Goal: Task Accomplishment & Management: Manage account settings

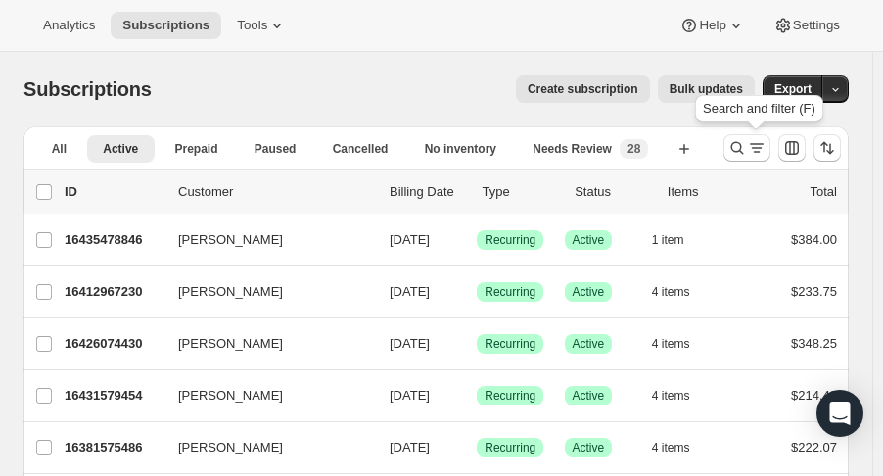
click at [747, 144] on icon "Search and filter results" at bounding box center [737, 148] width 20 height 20
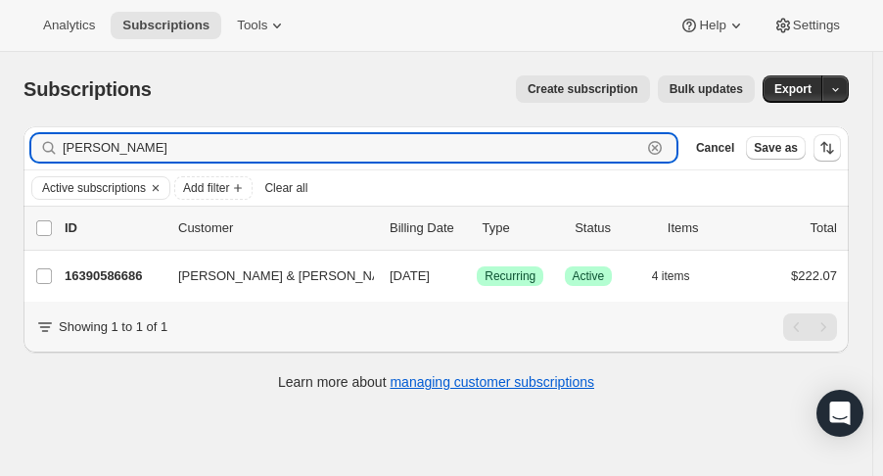
type input "[PERSON_NAME]"
click at [117, 268] on p "16390586686" at bounding box center [114, 276] width 98 height 20
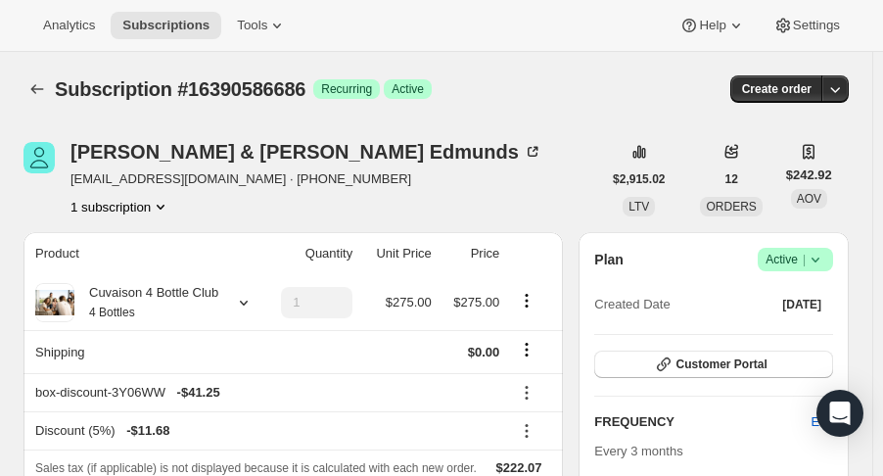
click at [845, 91] on icon "button" at bounding box center [835, 89] width 20 height 20
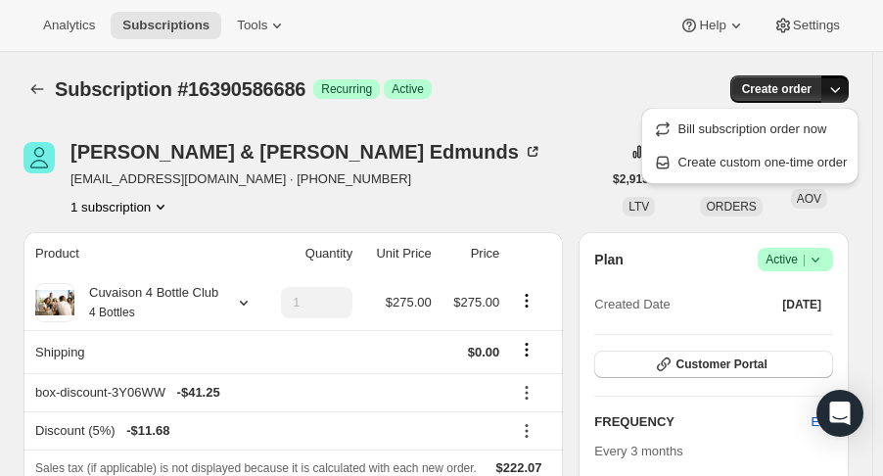
click at [765, 161] on span "Create custom one-time order" at bounding box center [762, 162] width 169 height 15
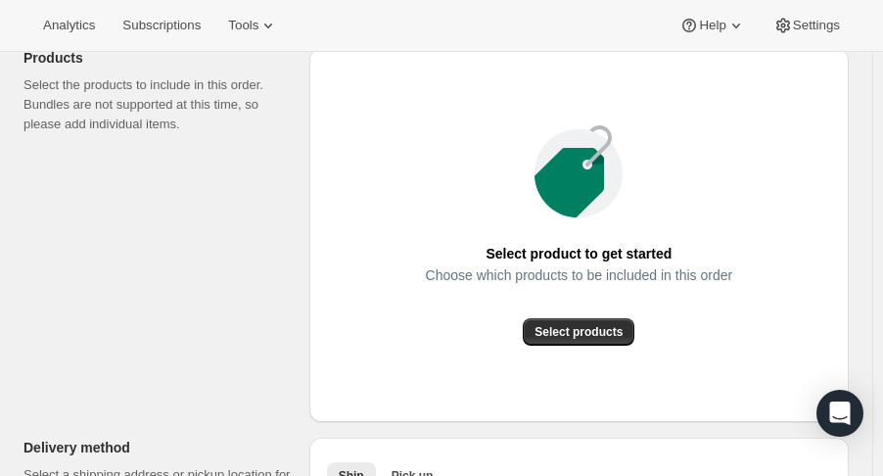
scroll to position [338, 0]
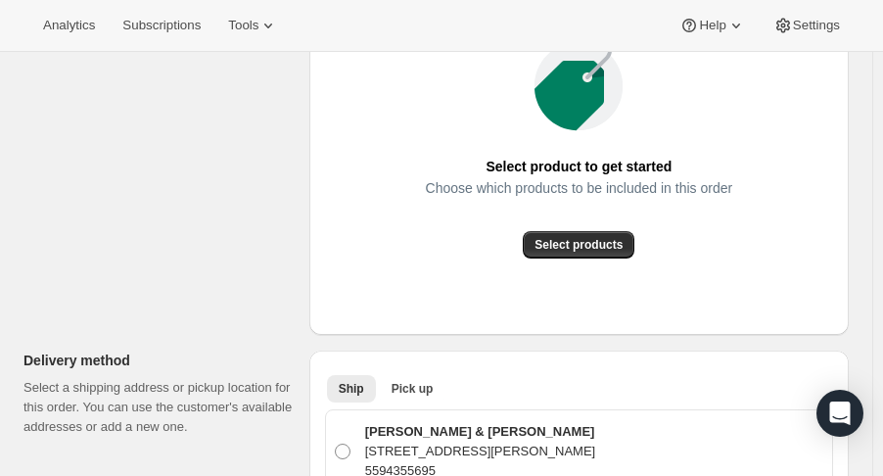
click at [593, 250] on span "Select products" at bounding box center [578, 245] width 88 height 16
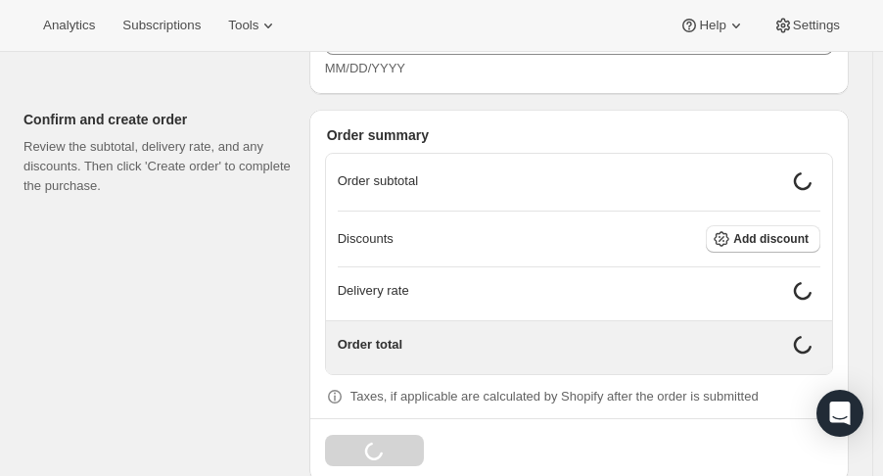
scroll to position [1306, 0]
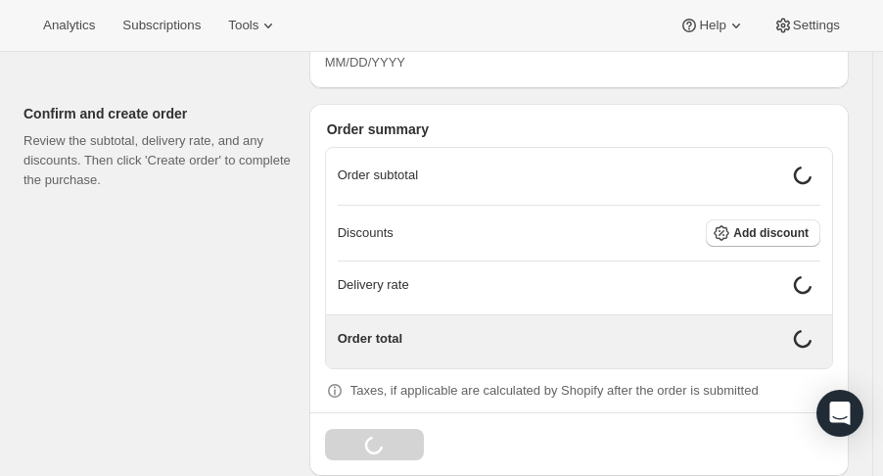
click at [787, 233] on span "Add discount" at bounding box center [770, 233] width 75 height 16
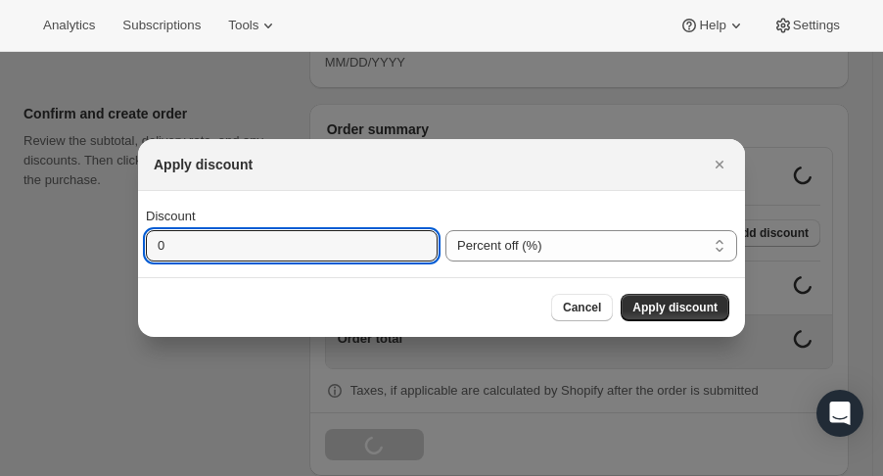
click at [374, 237] on input "0" at bounding box center [277, 245] width 262 height 31
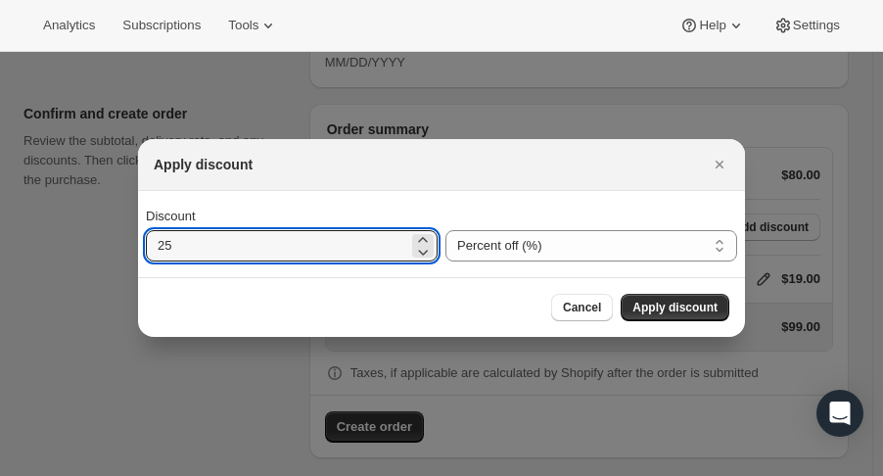
type input "25"
click at [688, 308] on span "Apply discount" at bounding box center [674, 307] width 85 height 16
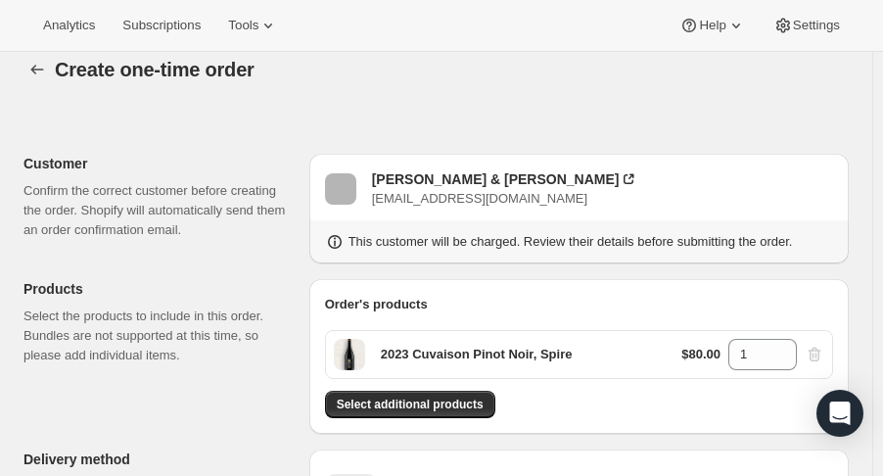
scroll to position [0, 0]
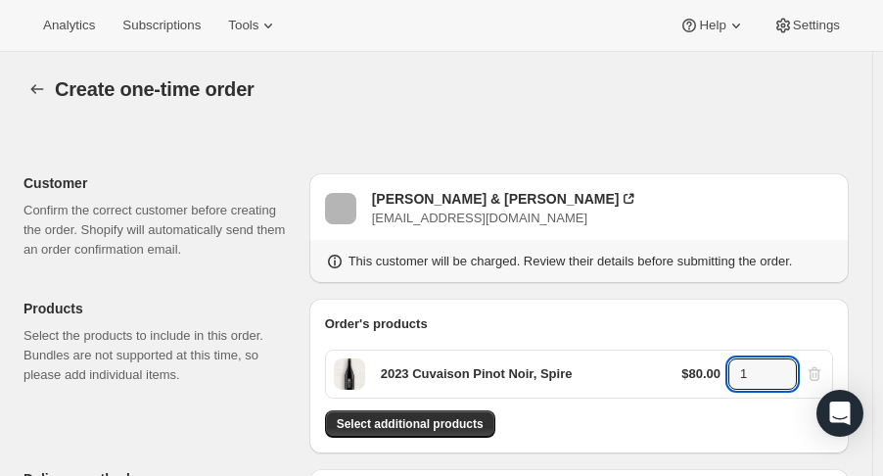
click at [764, 371] on input "1" at bounding box center [747, 373] width 39 height 31
click at [792, 361] on icon at bounding box center [782, 368] width 20 height 20
click at [786, 366] on icon at bounding box center [781, 367] width 9 height 5
click at [792, 367] on icon at bounding box center [782, 368] width 20 height 20
type input "4"
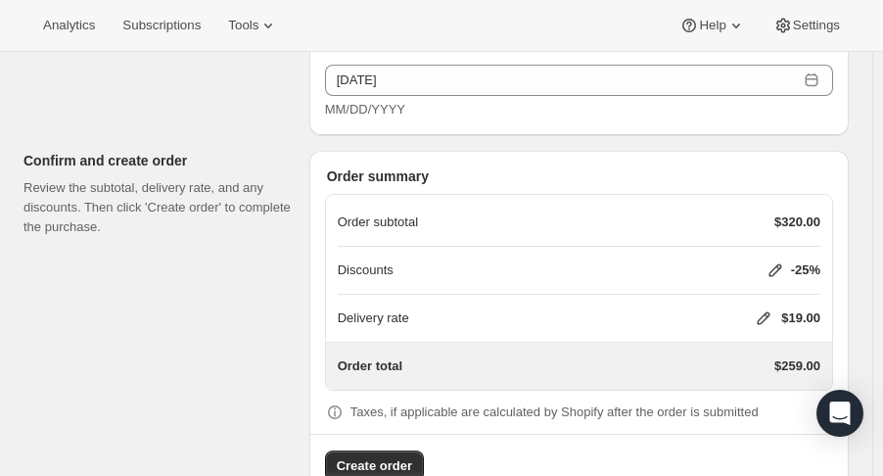
scroll to position [1305, 0]
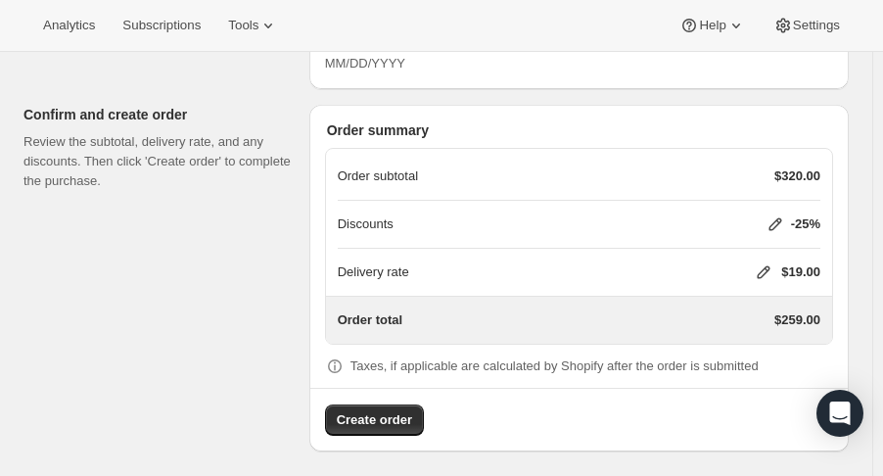
click at [773, 274] on icon at bounding box center [764, 272] width 20 height 20
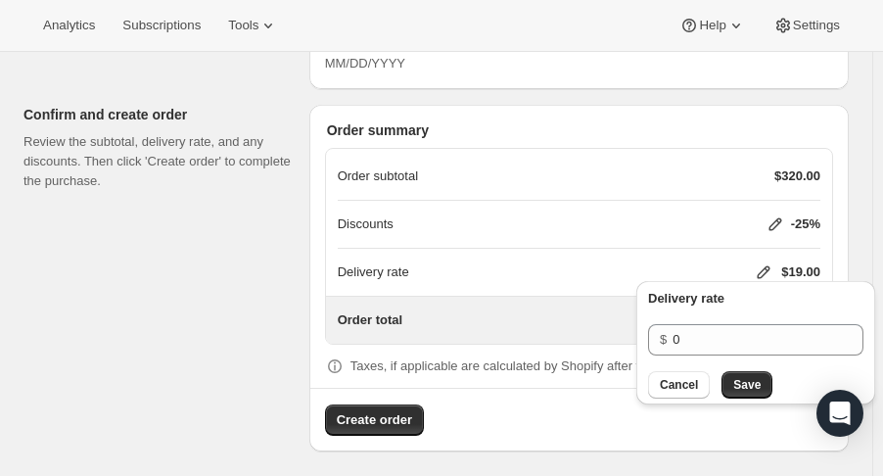
click at [742, 376] on button "Save" at bounding box center [746, 384] width 51 height 27
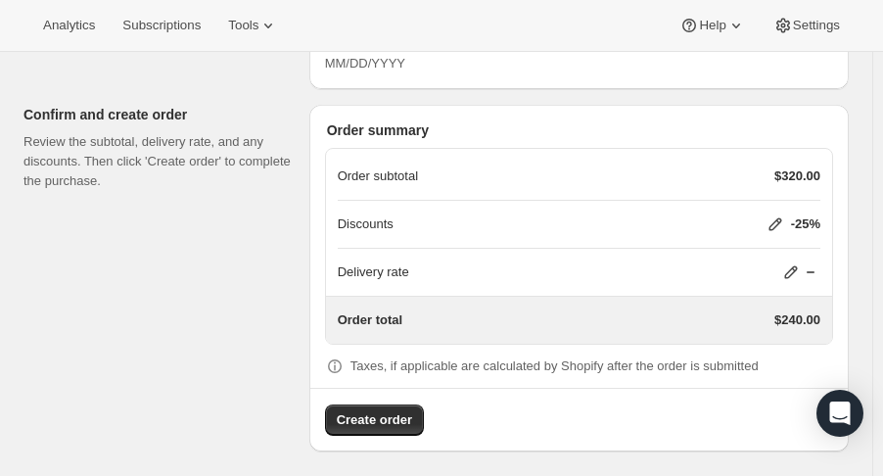
click at [395, 417] on span "Create order" at bounding box center [374, 420] width 75 height 20
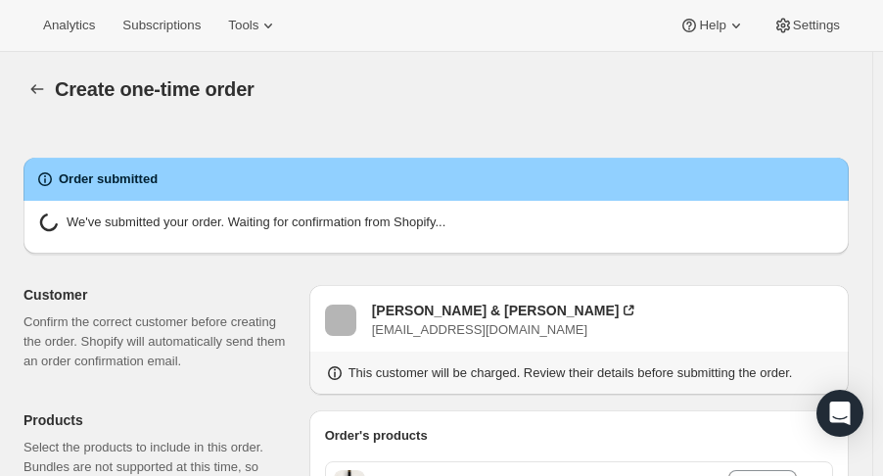
radio input "true"
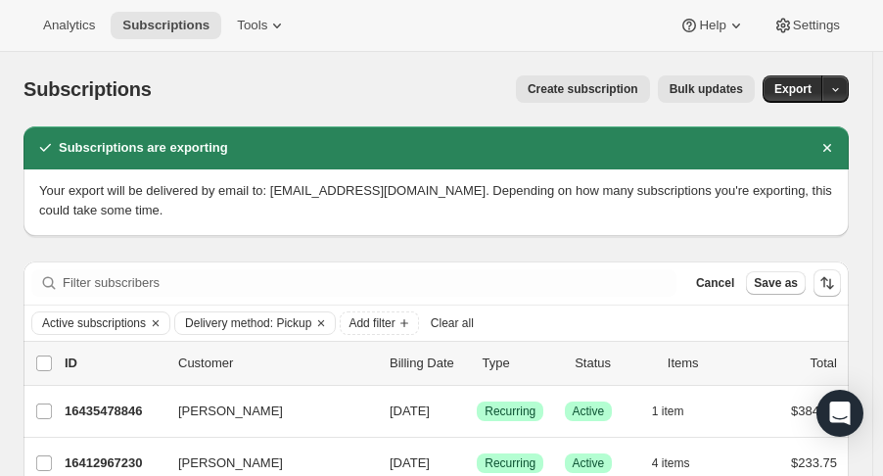
click at [837, 152] on icon "Dismiss notification" at bounding box center [827, 148] width 20 height 20
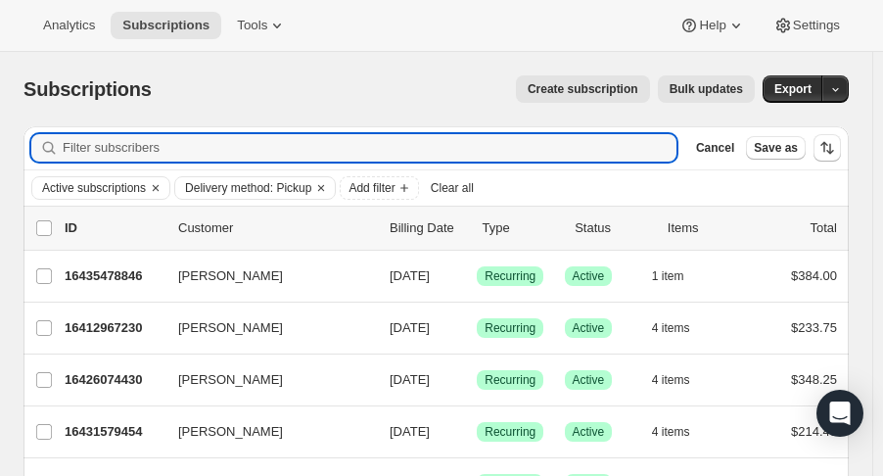
click at [456, 138] on input "Filter subscribers" at bounding box center [370, 147] width 614 height 27
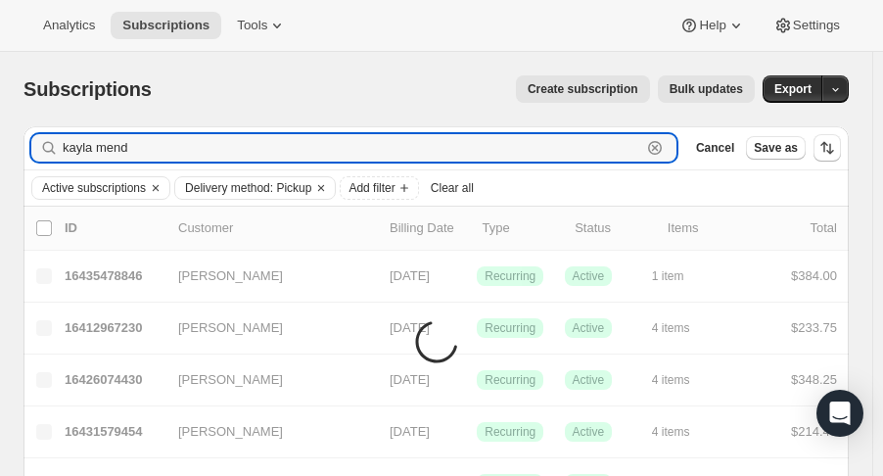
type input "kayla mend"
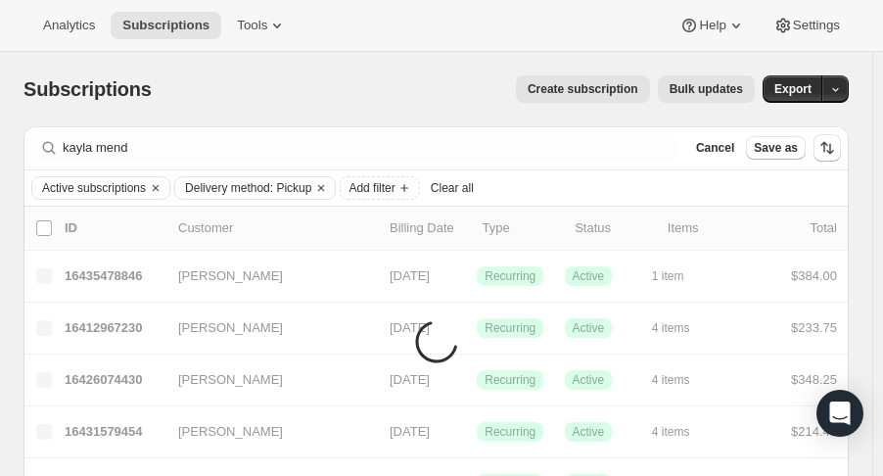
click at [315, 189] on icon "Clear" at bounding box center [321, 188] width 16 height 16
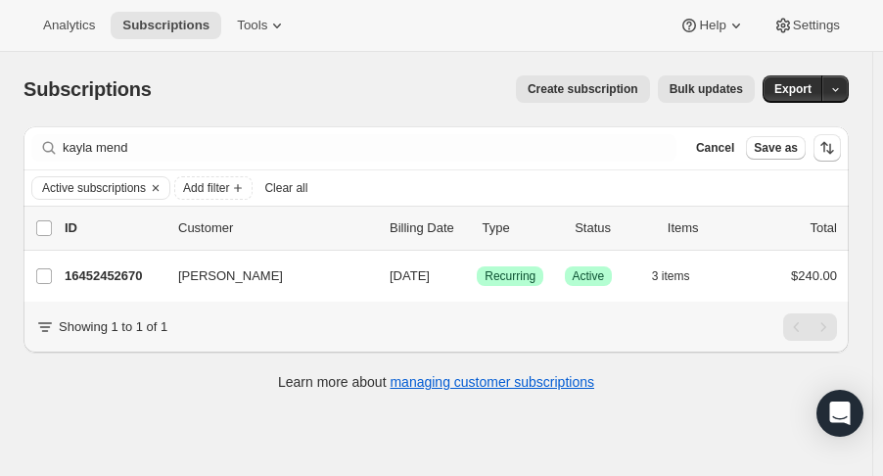
click at [99, 276] on p "16452452670" at bounding box center [114, 276] width 98 height 20
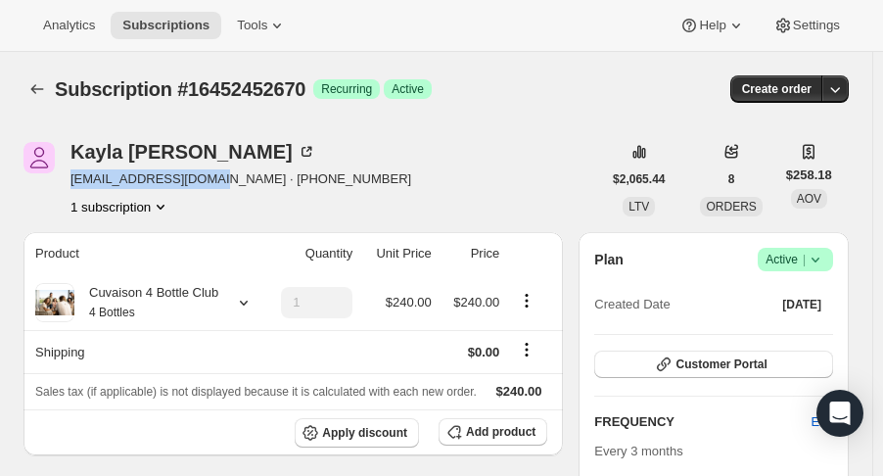
drag, startPoint x: 64, startPoint y: 184, endPoint x: 215, endPoint y: 189, distance: 151.8
click at [215, 189] on div "Kayla Mendoza kbbkmendoza@gmail.com · +15128156499 1 subscription" at bounding box center [311, 179] width 577 height 74
copy span "kbbkmendoza@gmail.com"
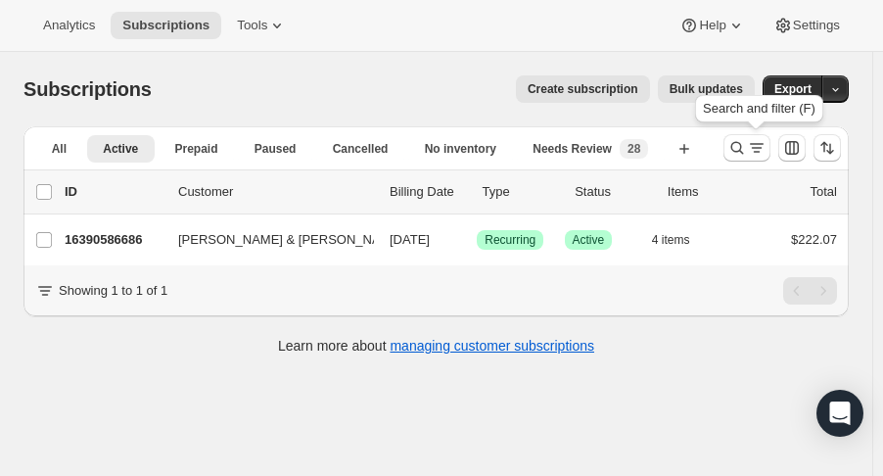
click at [747, 144] on icon "Search and filter results" at bounding box center [737, 148] width 20 height 20
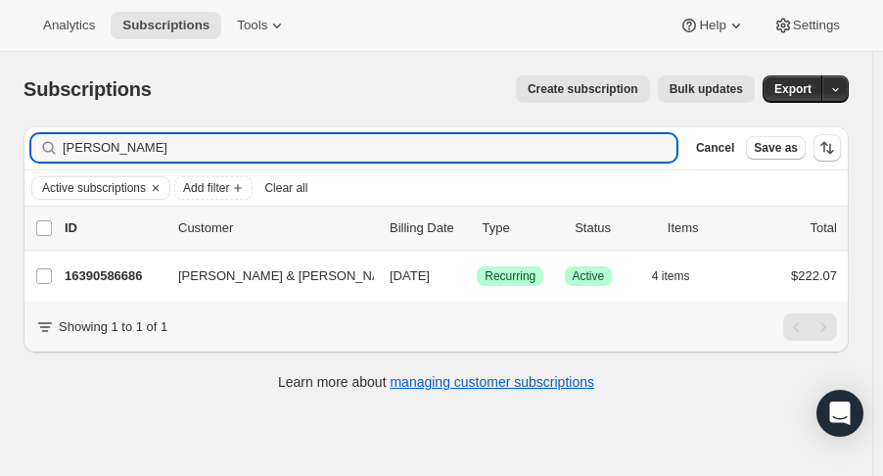
drag, startPoint x: 169, startPoint y: 149, endPoint x: -163, endPoint y: 156, distance: 332.8
click at [0, 156] on html "Analytics Subscriptions Tools Help Settings Skip to content Subscriptions. This…" at bounding box center [441, 238] width 883 height 476
type input "[PERSON_NAME]"
click at [122, 288] on div "16446980414 [PERSON_NAME] [DATE] Success Recurring Success Active 6 items $325.…" at bounding box center [451, 275] width 772 height 27
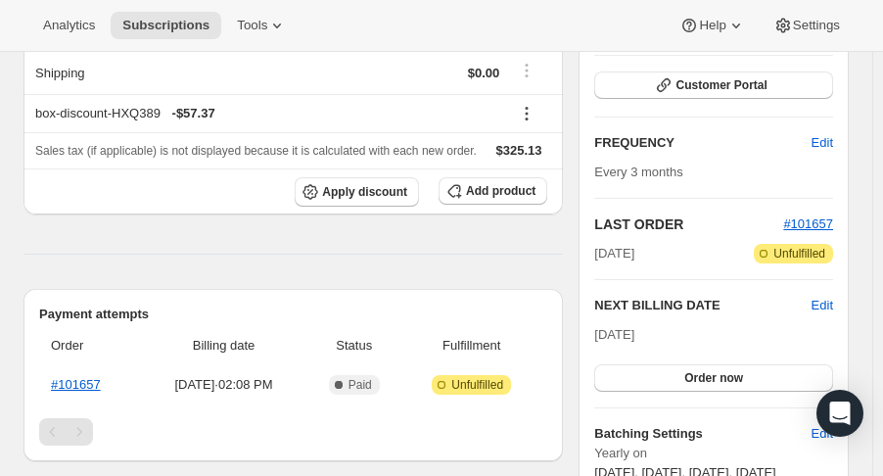
scroll to position [120, 0]
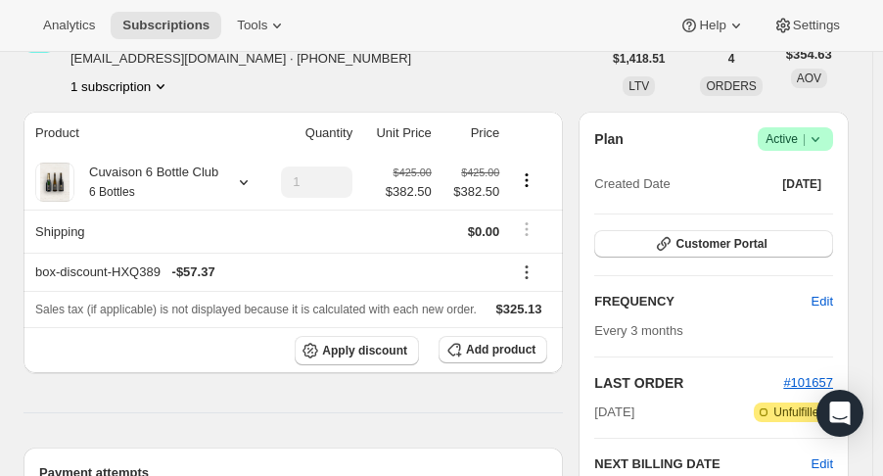
click at [241, 182] on icon at bounding box center [244, 182] width 20 height 20
